Goal: Task Accomplishment & Management: Use online tool/utility

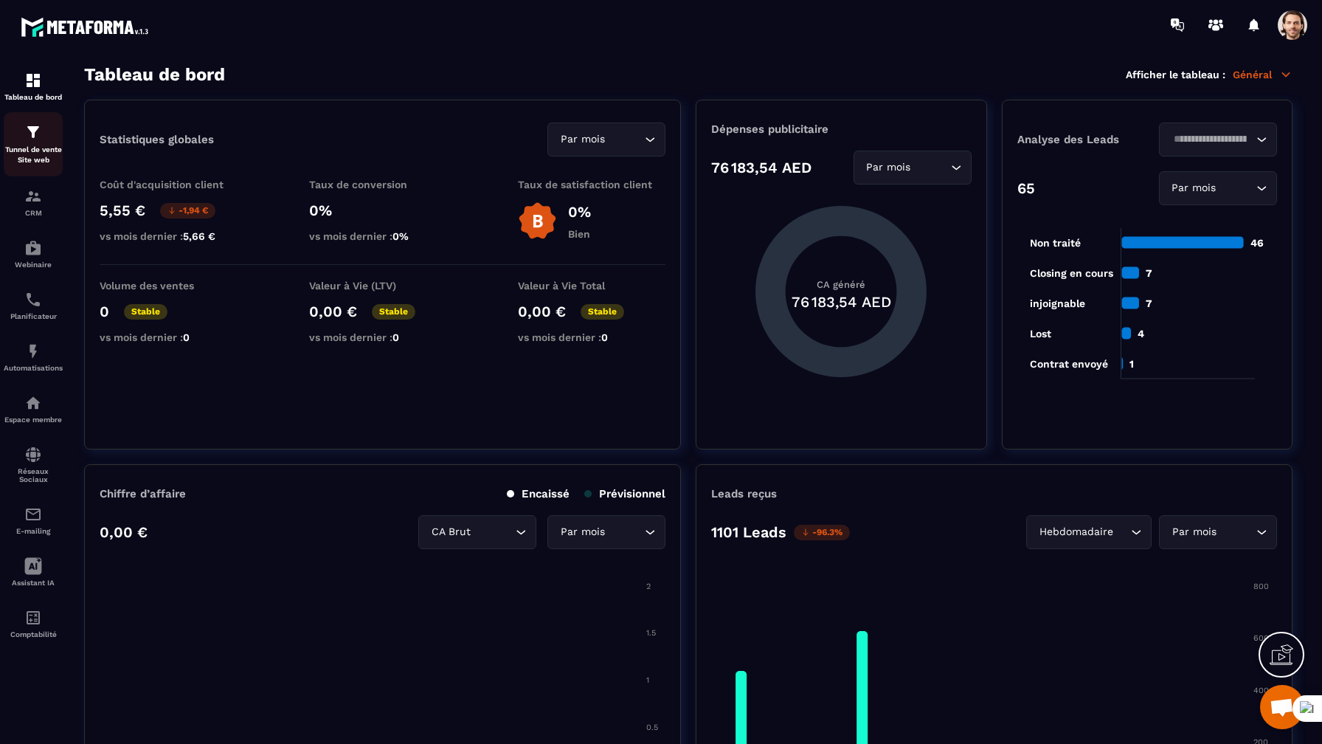
click at [30, 153] on p "Tunnel de vente Site web" at bounding box center [33, 155] width 59 height 21
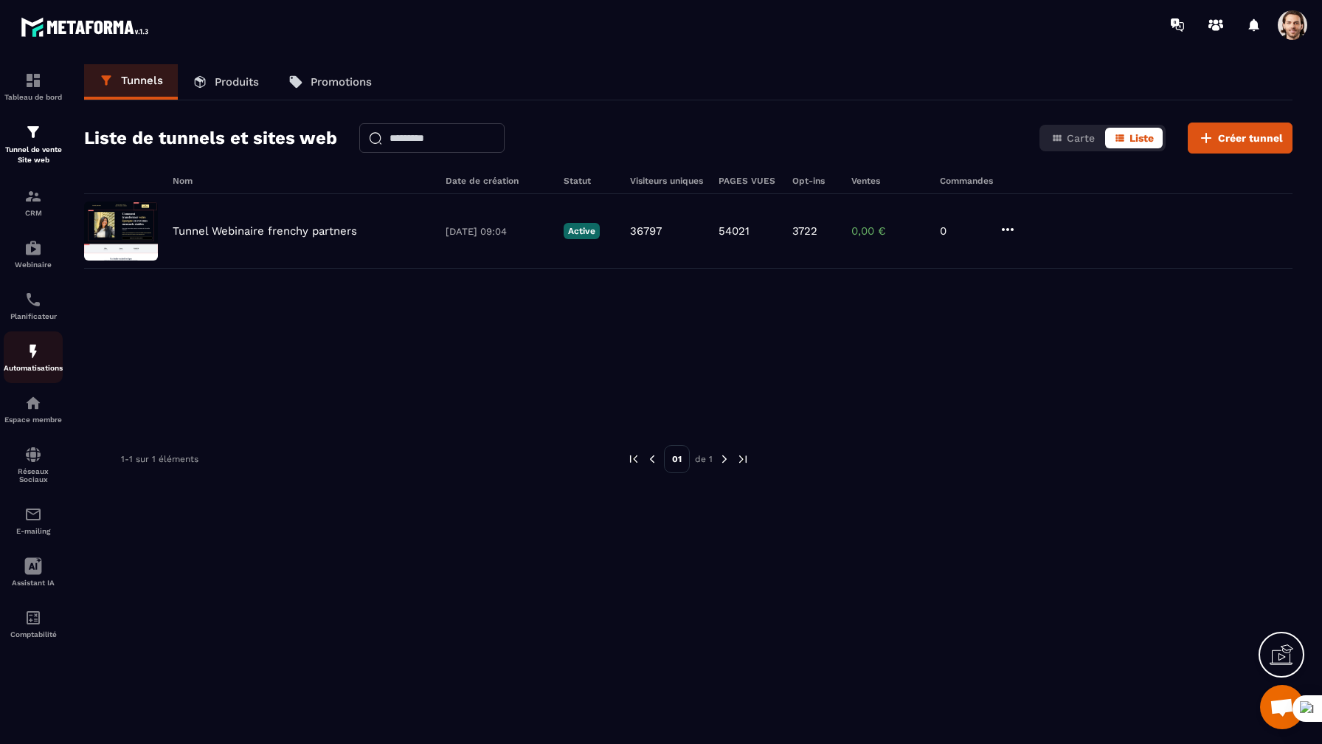
click at [41, 359] on img at bounding box center [33, 351] width 18 height 18
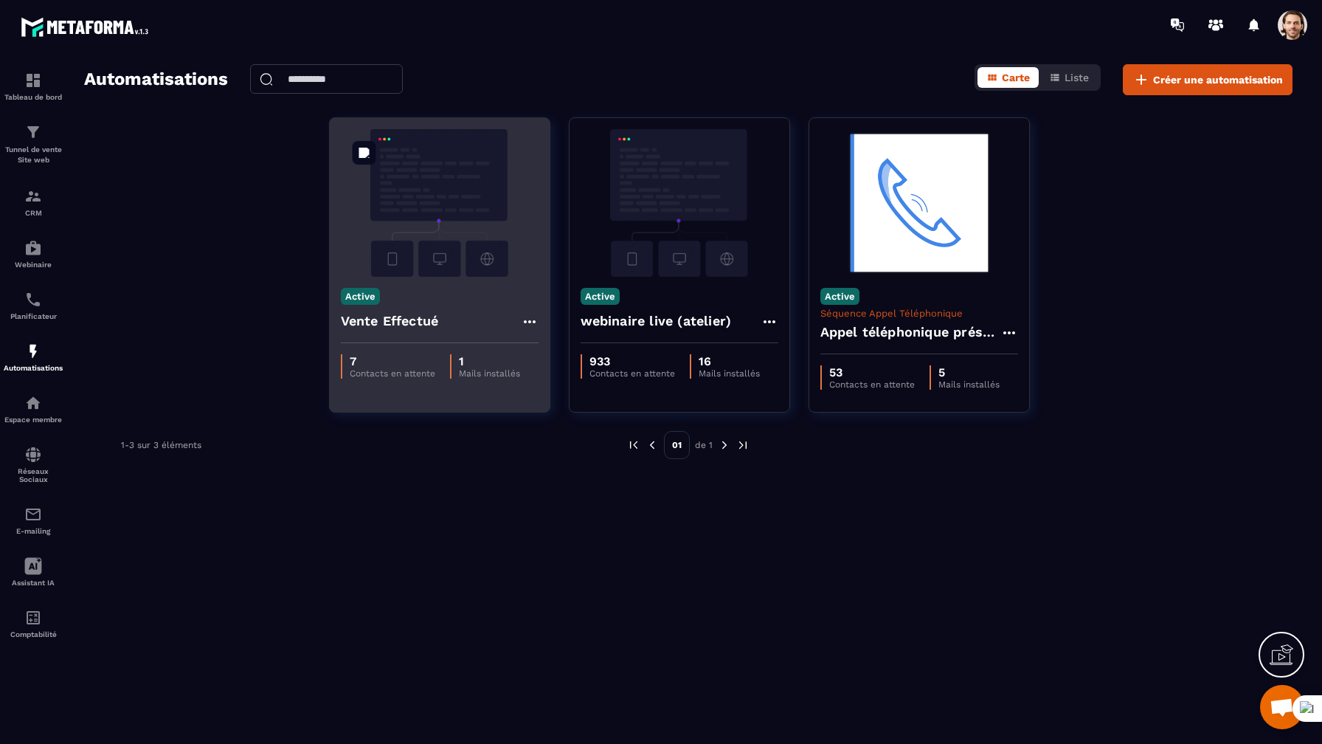
click at [423, 218] on img at bounding box center [440, 203] width 198 height 148
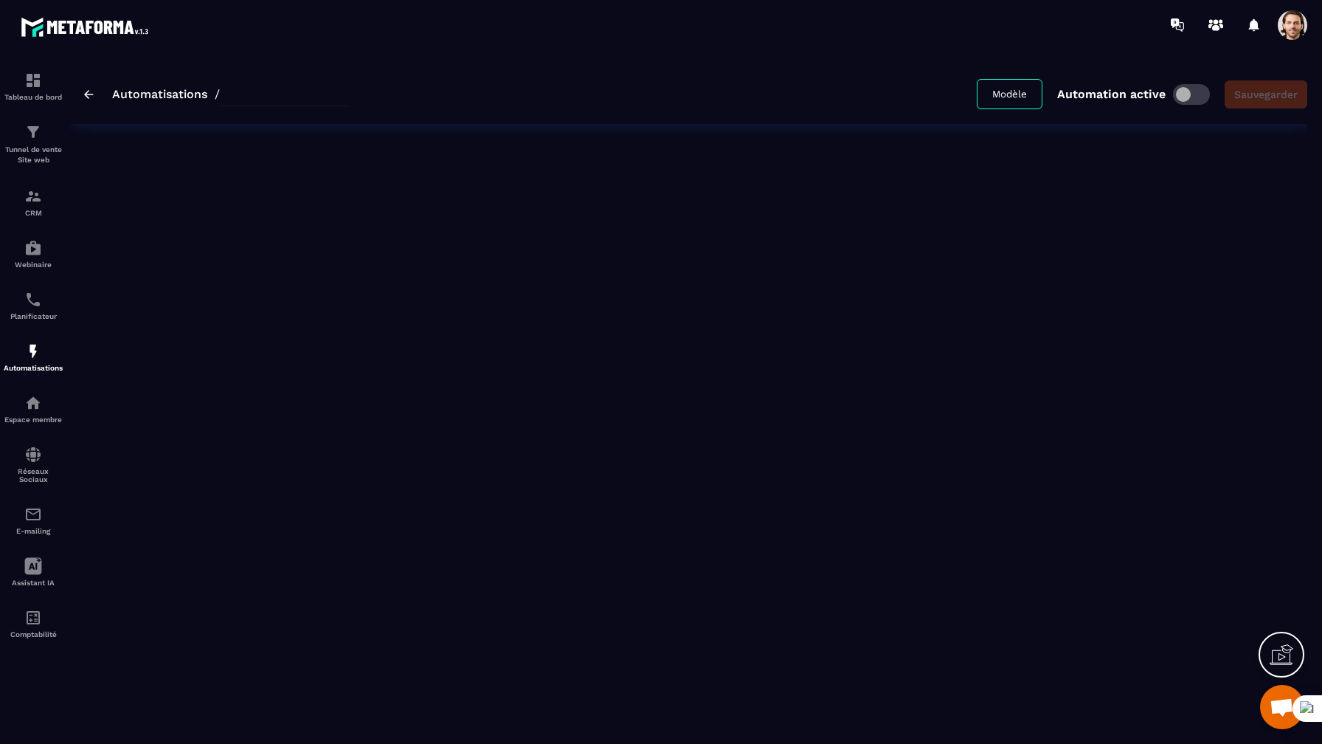
type input "**********"
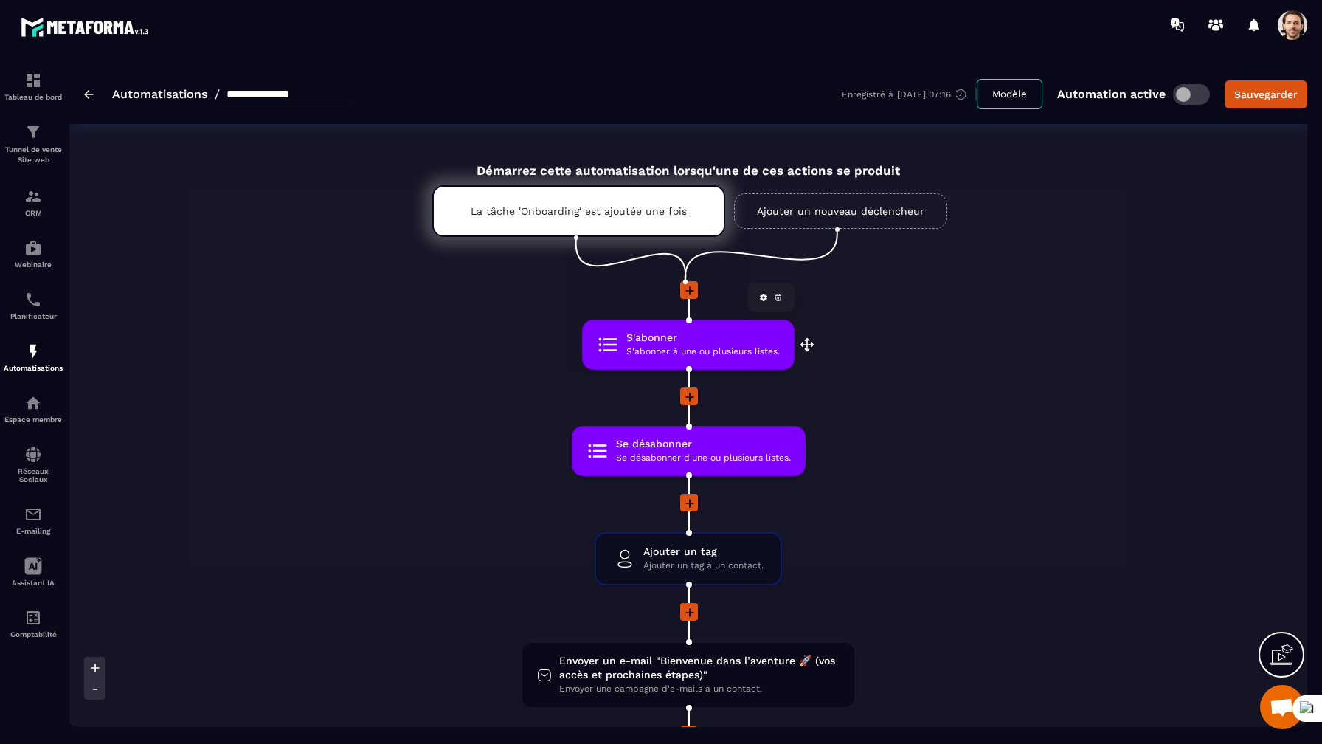
click at [759, 301] on icon at bounding box center [763, 297] width 9 height 9
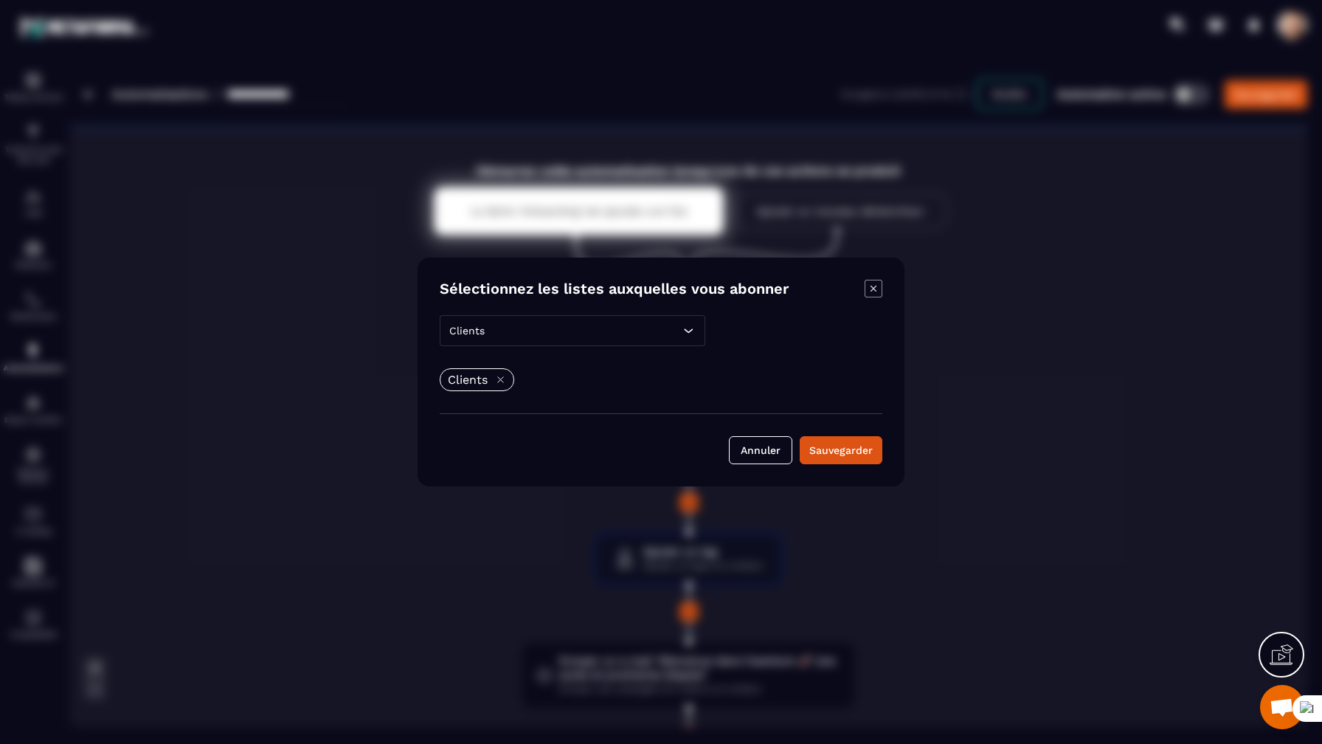
click at [658, 343] on div "Clients" at bounding box center [573, 330] width 266 height 31
